Goal: Task Accomplishment & Management: Use online tool/utility

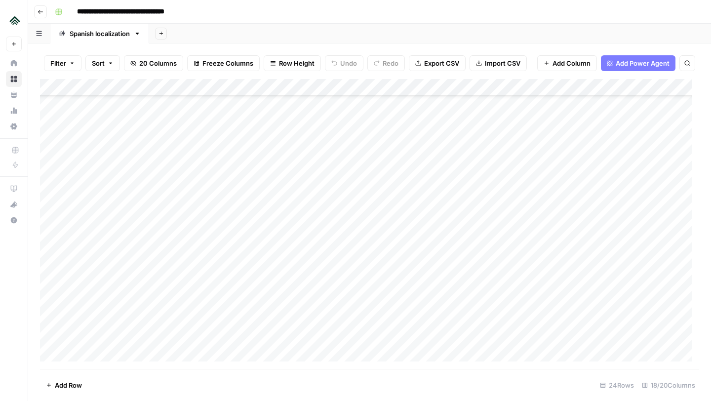
scroll to position [153, 0]
click at [166, 250] on div "Add Column" at bounding box center [370, 224] width 660 height 290
click at [84, 253] on div "Add Column" at bounding box center [370, 224] width 660 height 290
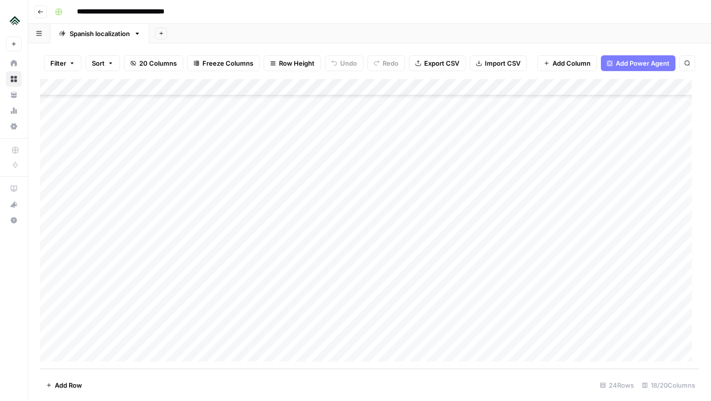
click at [94, 252] on div "Add Column" at bounding box center [370, 224] width 660 height 290
click at [94, 252] on textarea "**********" at bounding box center [134, 254] width 158 height 14
click at [119, 272] on div "Add Column" at bounding box center [370, 224] width 660 height 290
click at [540, 253] on div "Add Column" at bounding box center [370, 224] width 660 height 290
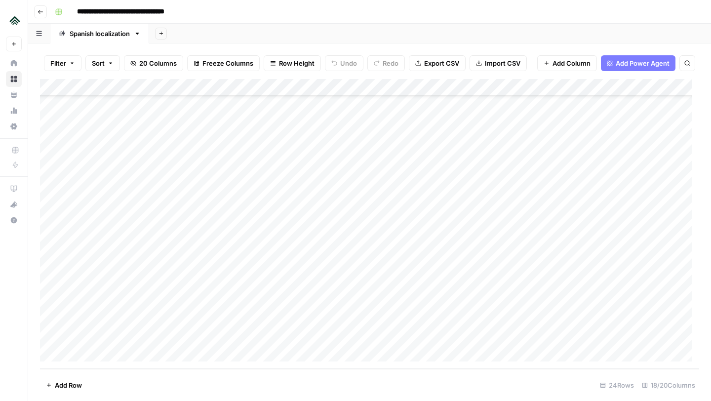
click at [540, 253] on div at bounding box center [545, 253] width 90 height 18
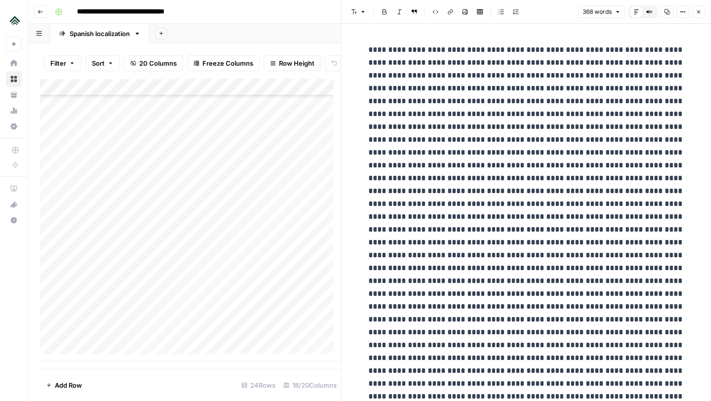
click at [701, 14] on icon "button" at bounding box center [699, 12] width 6 height 6
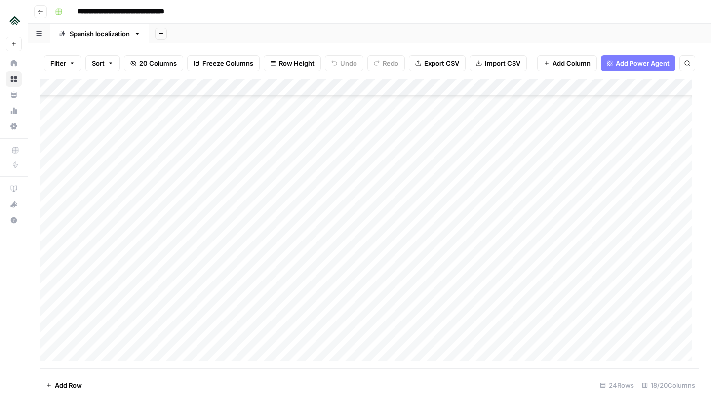
click at [633, 252] on div "Add Column" at bounding box center [370, 224] width 660 height 290
click at [291, 252] on div "Add Column" at bounding box center [370, 224] width 660 height 290
